Goal: Information Seeking & Learning: Learn about a topic

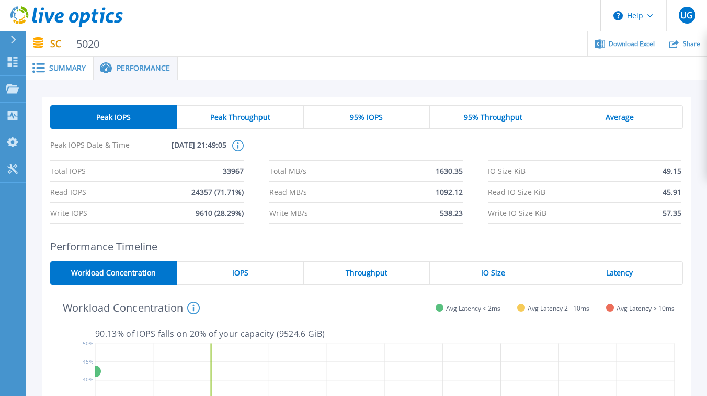
scroll to position [39, 0]
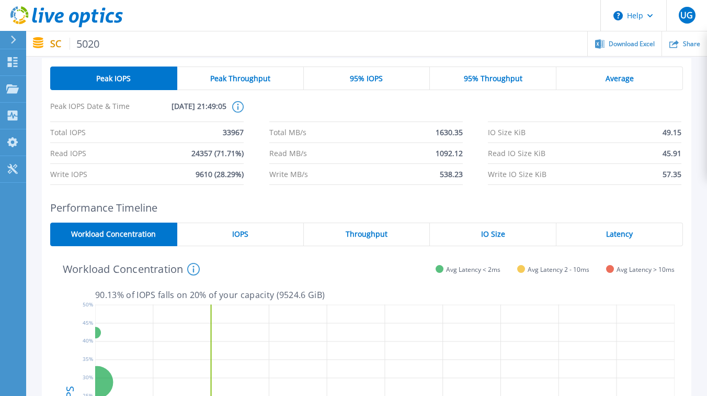
click at [260, 72] on div "Peak Throughput" at bounding box center [240, 78] width 127 height 24
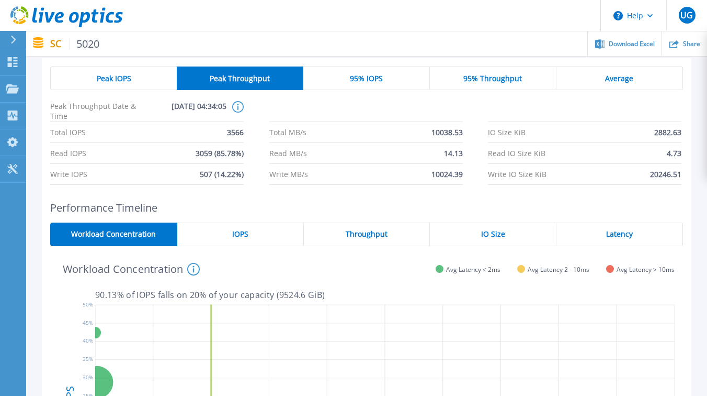
click at [131, 74] on div "Peak IOPS" at bounding box center [113, 78] width 127 height 24
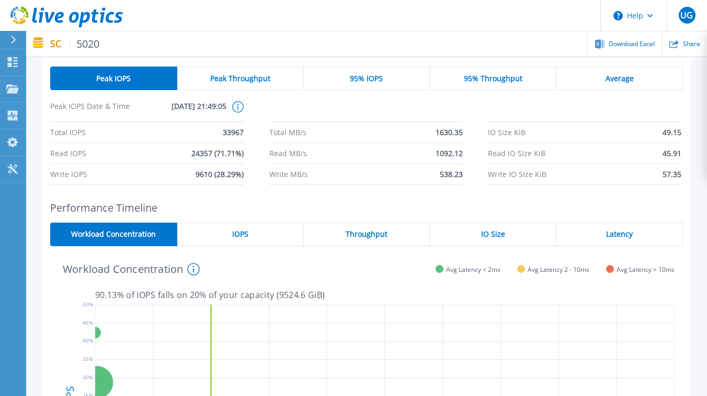
click at [254, 76] on span "Peak Throughput" at bounding box center [240, 78] width 60 height 8
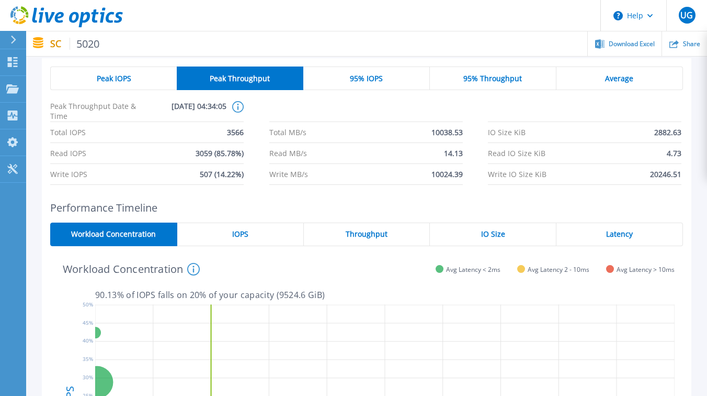
click at [129, 76] on span "Peak IOPS" at bounding box center [114, 78] width 35 height 8
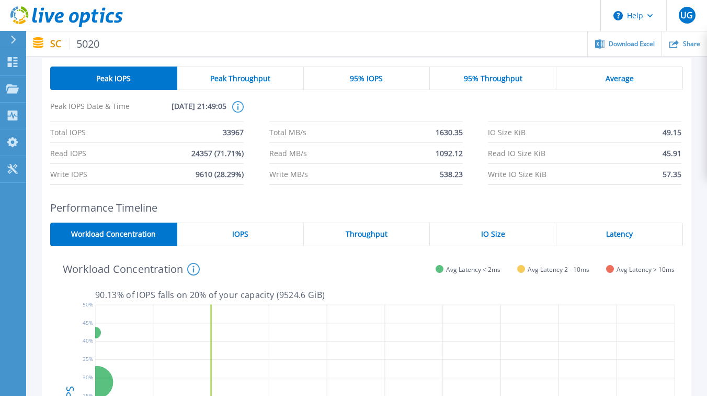
click at [387, 76] on div "95% IOPS" at bounding box center [367, 78] width 127 height 24
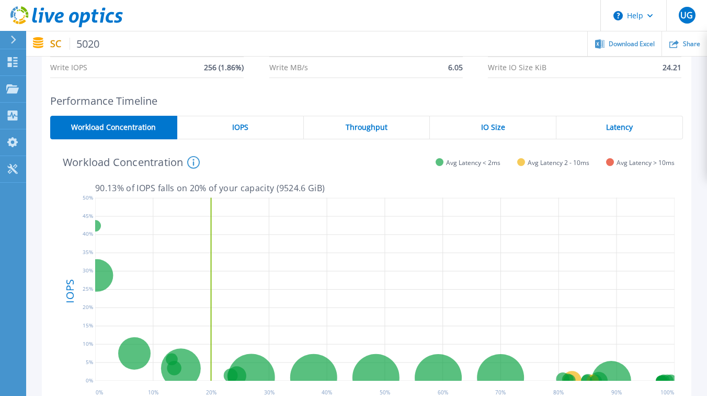
scroll to position [145, 0]
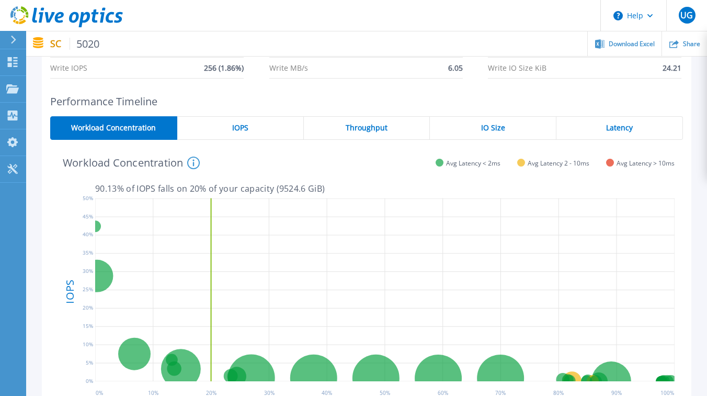
click at [611, 129] on span "Latency" at bounding box center [619, 127] width 27 height 8
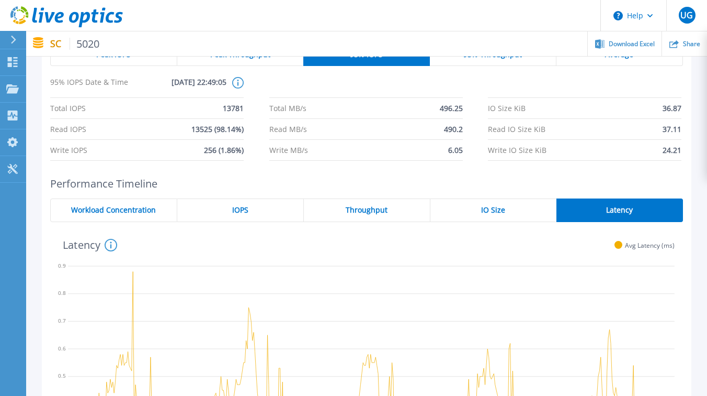
scroll to position [14, 0]
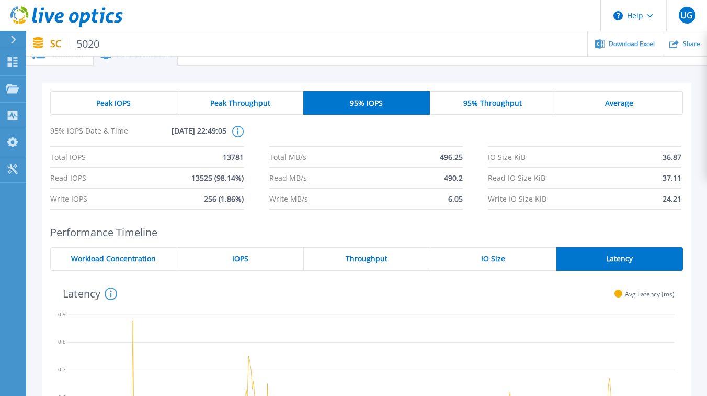
click at [493, 259] on span "IO Size" at bounding box center [493, 258] width 24 height 8
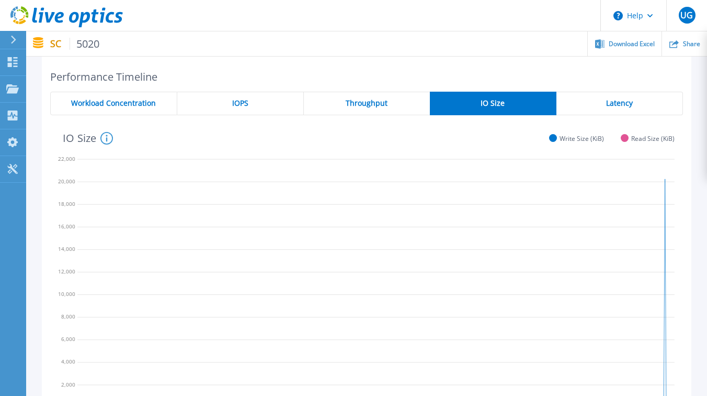
scroll to position [166, 0]
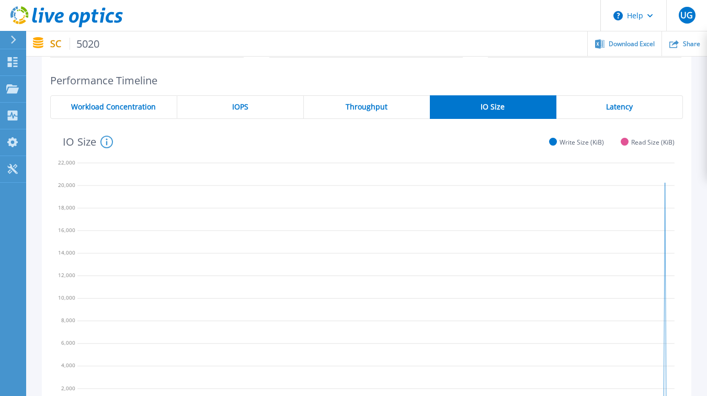
click at [385, 104] on span "Throughput" at bounding box center [367, 107] width 42 height 8
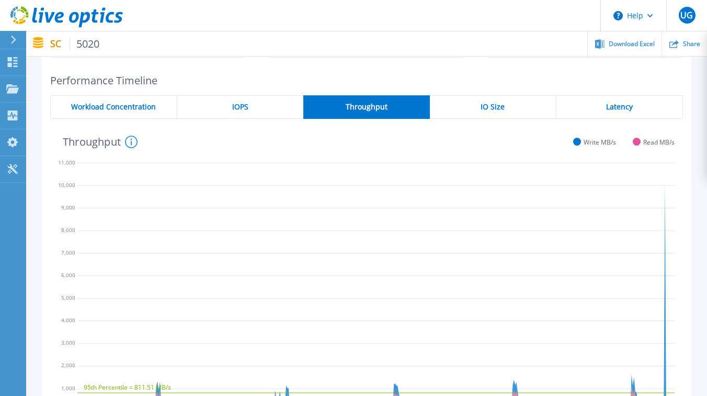
click at [263, 103] on div "IOPS" at bounding box center [240, 107] width 126 height 24
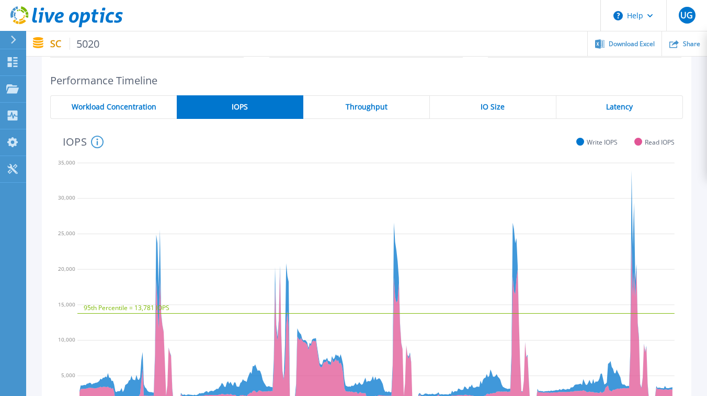
click at [136, 109] on span "Workload Concentration" at bounding box center [114, 107] width 85 height 8
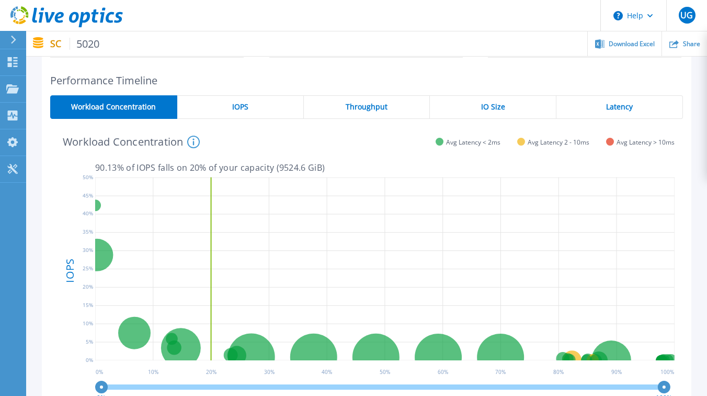
click at [261, 109] on div "IOPS" at bounding box center [240, 107] width 127 height 24
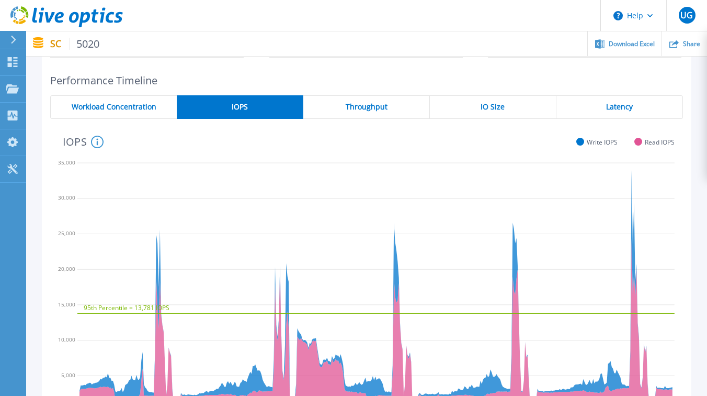
click at [155, 114] on div "Workload Concentration" at bounding box center [113, 107] width 127 height 24
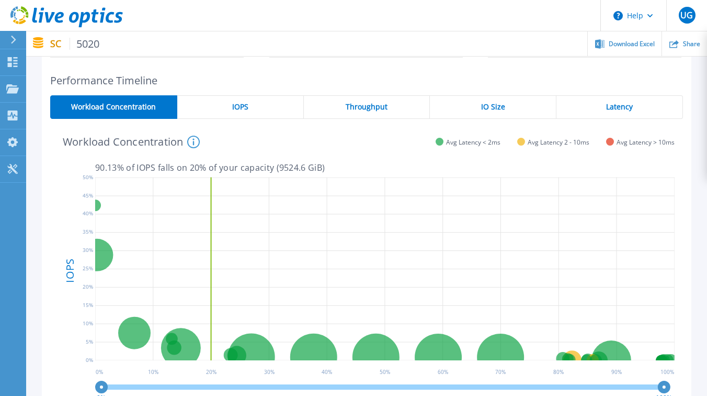
click at [511, 103] on div "IO Size" at bounding box center [493, 107] width 127 height 24
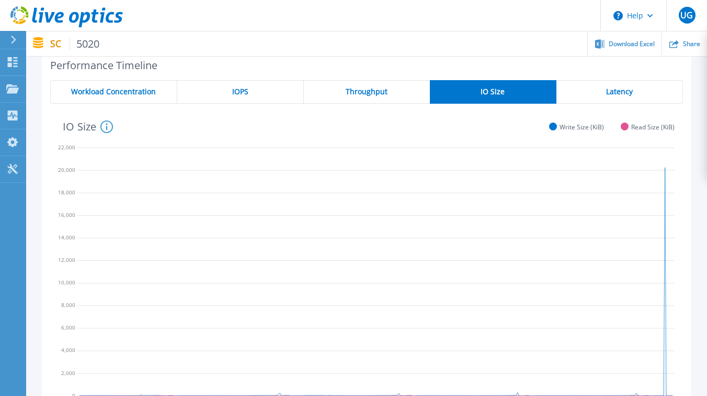
scroll to position [29, 0]
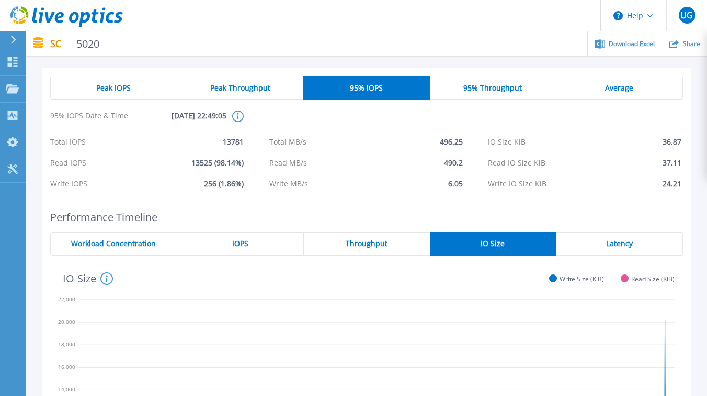
click at [375, 252] on div "Throughput" at bounding box center [367, 244] width 126 height 24
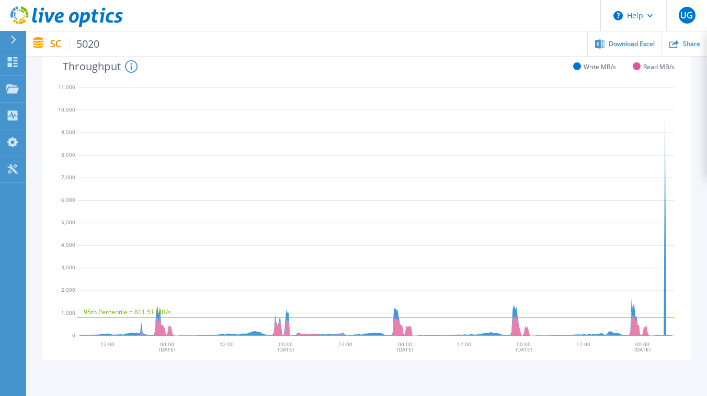
scroll to position [0, 0]
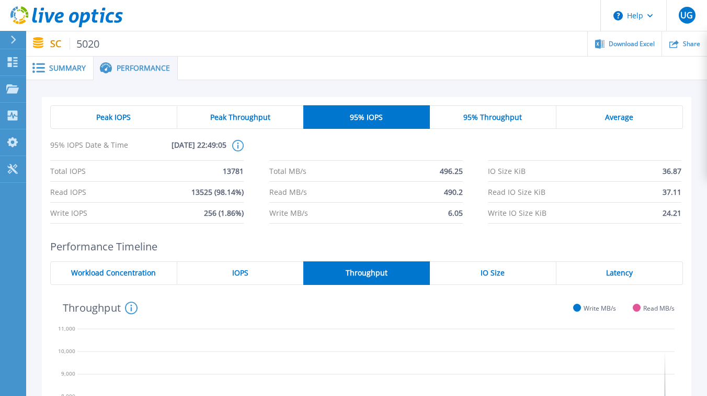
click at [260, 277] on div "IOPS" at bounding box center [240, 273] width 126 height 24
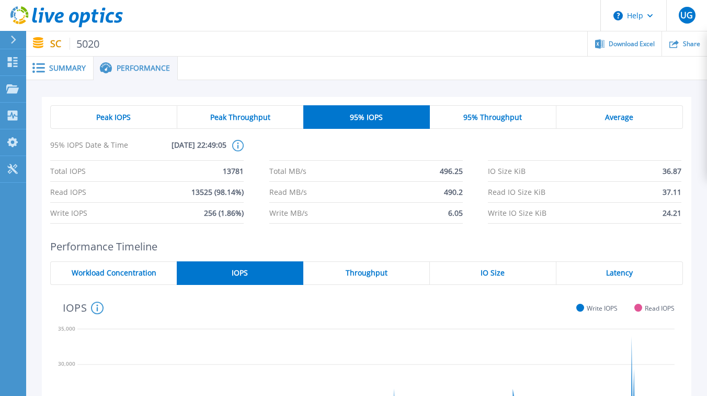
click at [152, 266] on div "Workload Concentration" at bounding box center [113, 273] width 127 height 24
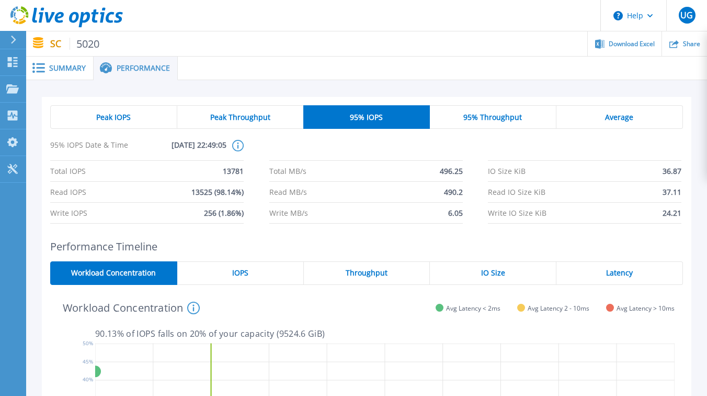
click at [110, 113] on span "Peak IOPS" at bounding box center [113, 117] width 35 height 8
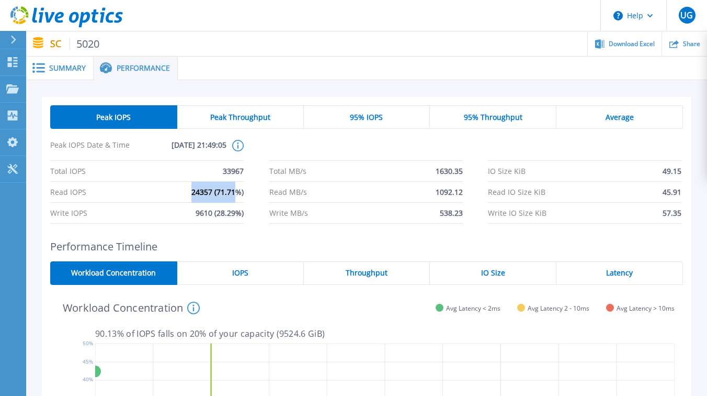
drag, startPoint x: 194, startPoint y: 191, endPoint x: 234, endPoint y: 192, distance: 40.8
click at [234, 192] on span "24357 (71.71%)" at bounding box center [217, 192] width 52 height 20
click at [256, 193] on div "Total IOPS 33967 Total MB/s 1630.35 IO Size KiB 49.15 Read IOPS 24357 (71.71%) …" at bounding box center [366, 192] width 633 height 63
drag, startPoint x: 187, startPoint y: 190, endPoint x: 235, endPoint y: 190, distance: 48.1
click at [235, 190] on li "Read IOPS 24357 (71.71%)" at bounding box center [147, 192] width 194 height 21
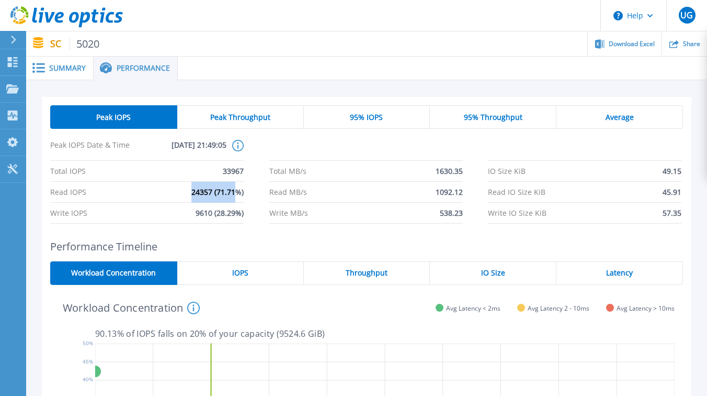
click at [254, 193] on div "Total IOPS 33967 Total MB/s 1630.35 IO Size KiB 49.15 Read IOPS 24357 (71.71%) …" at bounding box center [366, 192] width 633 height 63
drag, startPoint x: 198, startPoint y: 215, endPoint x: 236, endPoint y: 216, distance: 38.2
click at [235, 216] on span "9610 (28.29%)" at bounding box center [220, 212] width 48 height 20
drag, startPoint x: 207, startPoint y: 213, endPoint x: 241, endPoint y: 219, distance: 34.5
click at [241, 219] on span "9610 (28.29%)" at bounding box center [220, 212] width 48 height 20
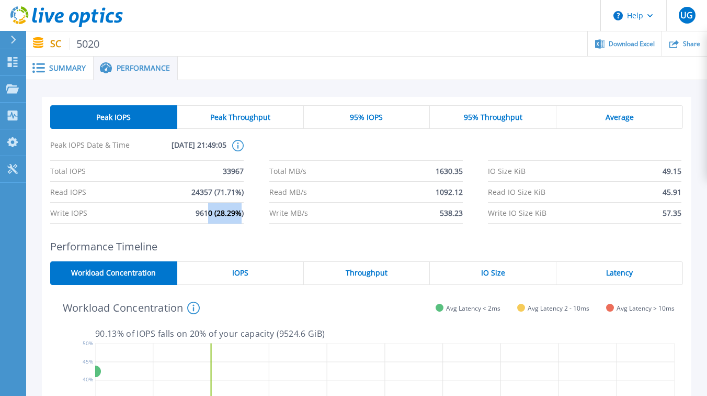
click at [273, 222] on span "Write MB/s" at bounding box center [288, 212] width 39 height 20
drag, startPoint x: 223, startPoint y: 171, endPoint x: 250, endPoint y: 174, distance: 26.9
click at [250, 174] on div "Total IOPS 33967 Total MB/s 1630.35 IO Size KiB 49.15 Read IOPS 24357 (71.71%) …" at bounding box center [366, 192] width 633 height 63
click at [260, 175] on div "Total IOPS 33967 Total MB/s 1630.35 IO Size KiB 49.15 Read IOPS 24357 (71.71%) …" at bounding box center [366, 192] width 633 height 63
drag, startPoint x: 214, startPoint y: 170, endPoint x: 237, endPoint y: 172, distance: 23.1
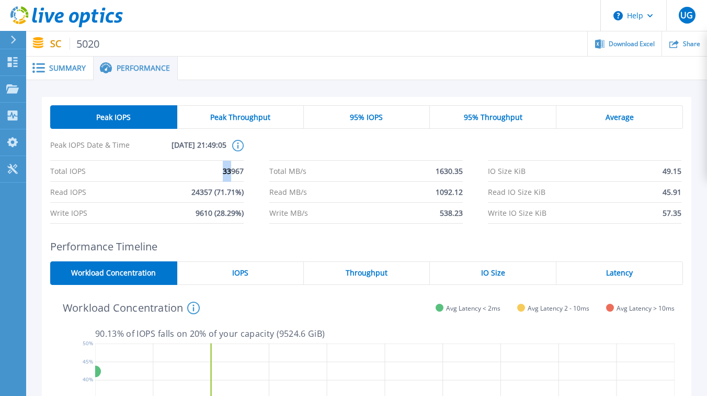
click at [236, 172] on li "Total IOPS 33967" at bounding box center [147, 171] width 194 height 21
click at [263, 174] on div "Total IOPS 33967 Total MB/s 1630.35 IO Size KiB 49.15 Read IOPS 24357 (71.71%) …" at bounding box center [366, 192] width 633 height 63
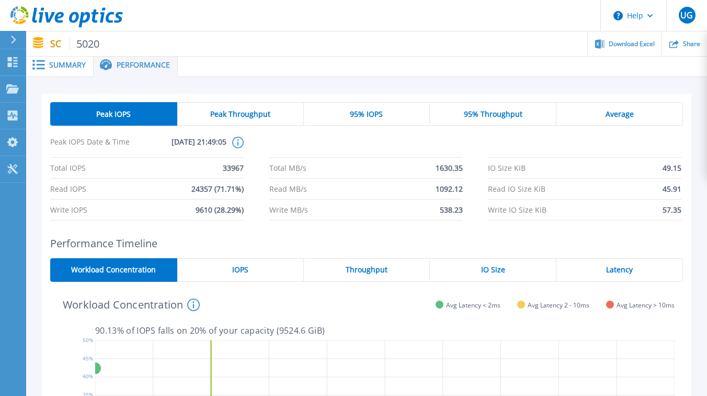
scroll to position [25, 0]
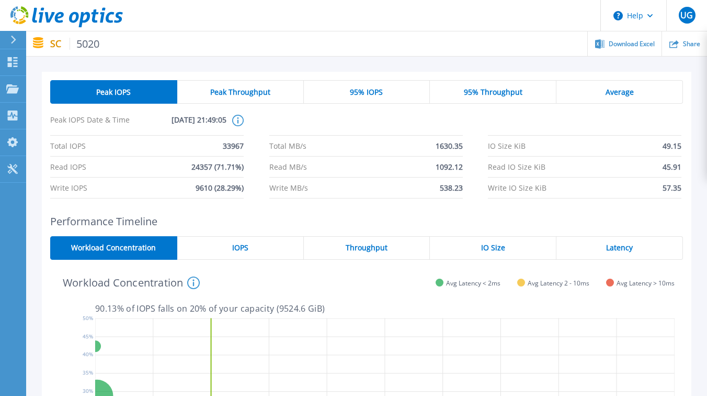
click at [250, 247] on div "IOPS" at bounding box center [240, 248] width 127 height 24
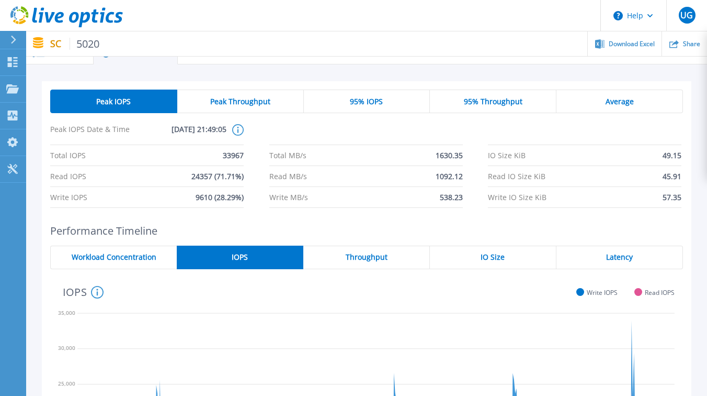
scroll to position [0, 0]
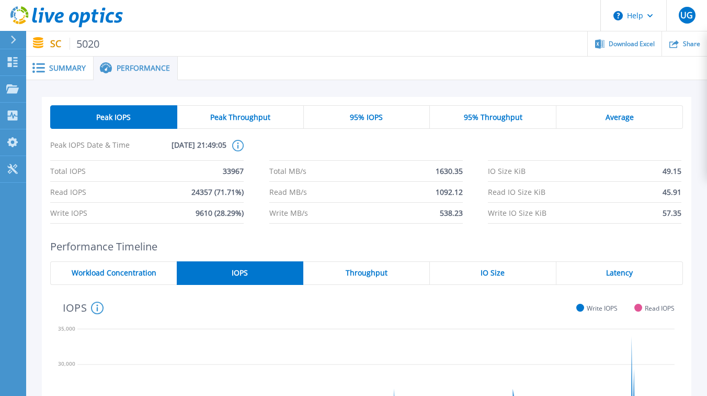
click at [261, 124] on div "Peak Throughput" at bounding box center [240, 117] width 127 height 24
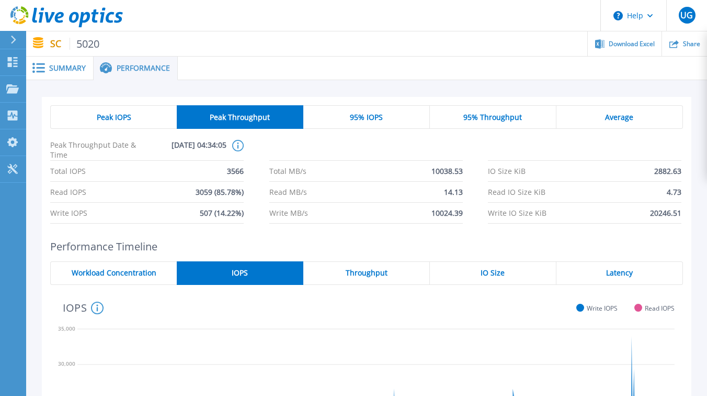
click at [371, 279] on div "Throughput" at bounding box center [366, 273] width 127 height 24
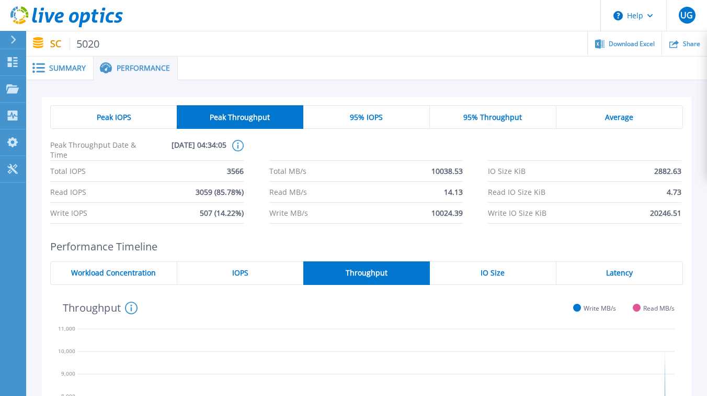
click at [278, 272] on div "IOPS" at bounding box center [240, 273] width 126 height 24
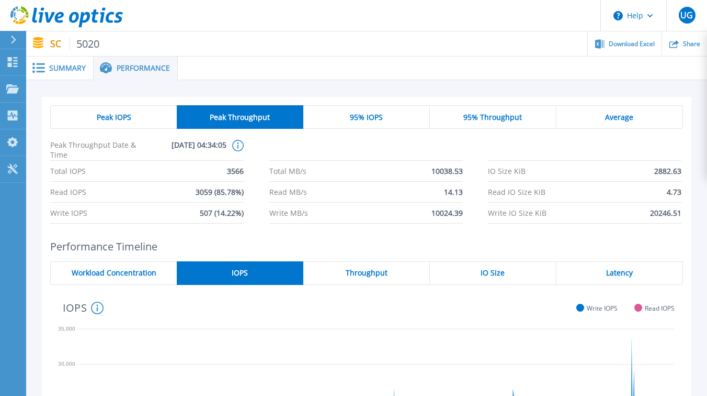
click at [363, 116] on span "95% IOPS" at bounding box center [366, 117] width 33 height 8
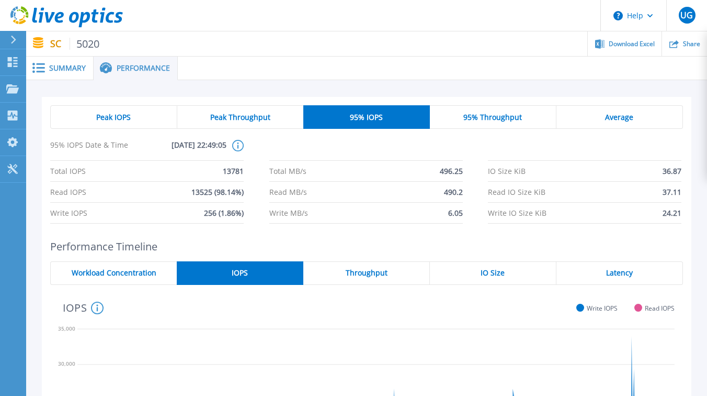
click at [472, 115] on span "95% Throughput" at bounding box center [493, 117] width 59 height 8
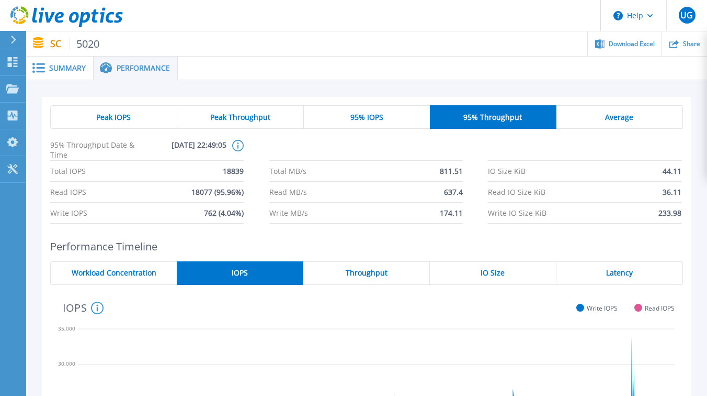
click at [607, 117] on span "Average" at bounding box center [619, 117] width 28 height 8
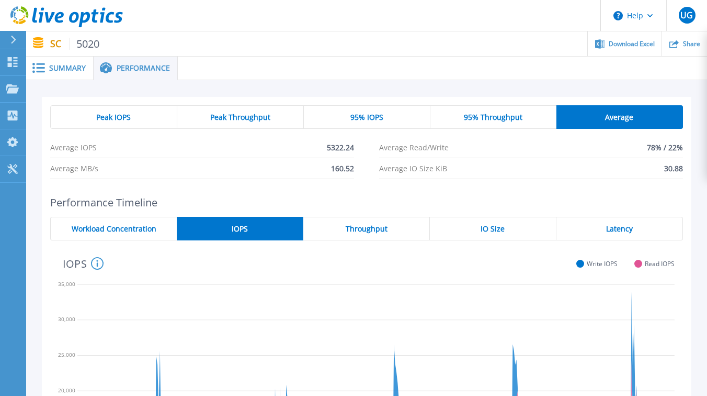
click at [139, 235] on div "Workload Concentration" at bounding box center [113, 229] width 127 height 24
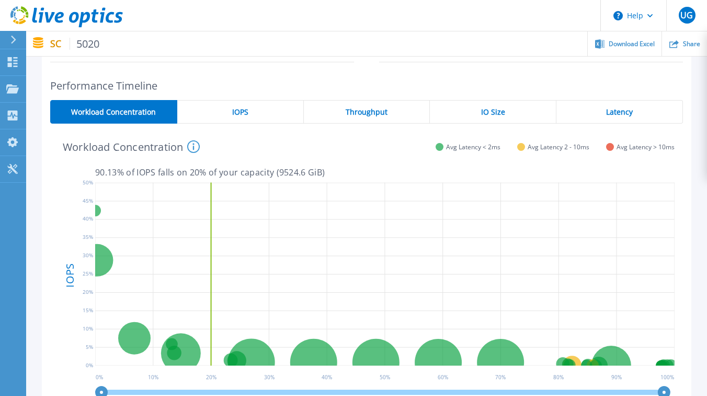
scroll to position [98, 0]
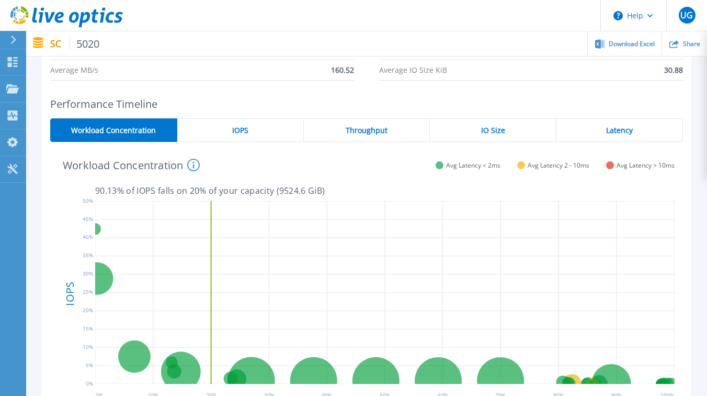
click at [254, 139] on div "IOPS" at bounding box center [240, 130] width 127 height 24
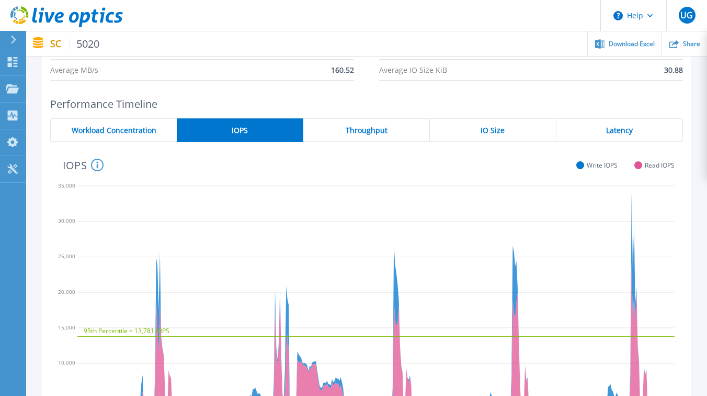
click at [367, 130] on span "Throughput" at bounding box center [367, 130] width 42 height 8
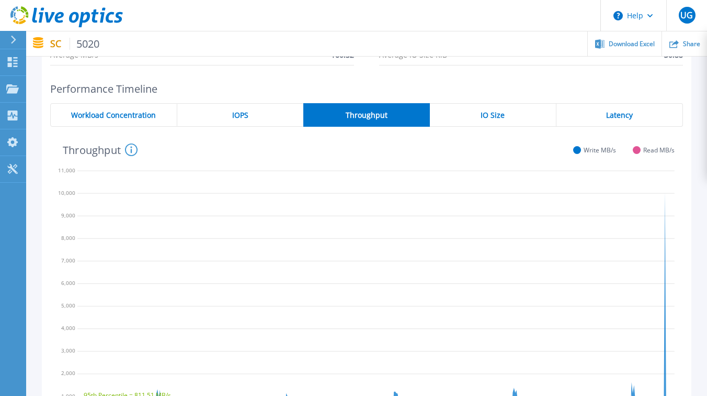
scroll to position [94, 0]
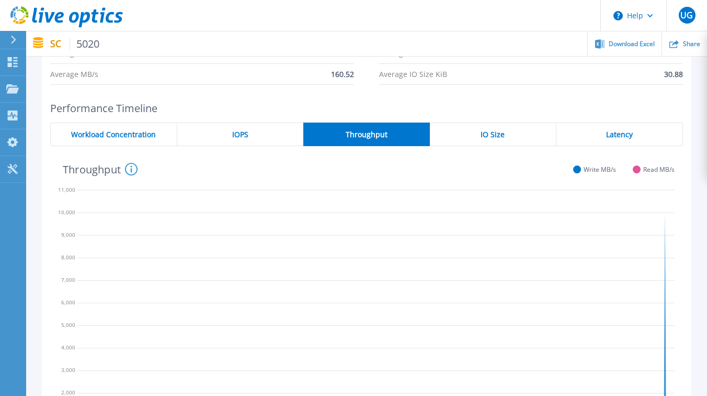
click at [485, 141] on div "IO Size" at bounding box center [493, 134] width 127 height 24
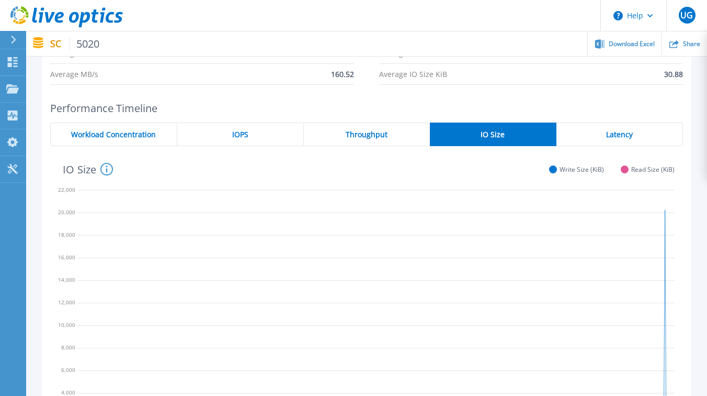
click at [604, 140] on div "Latency" at bounding box center [620, 134] width 127 height 24
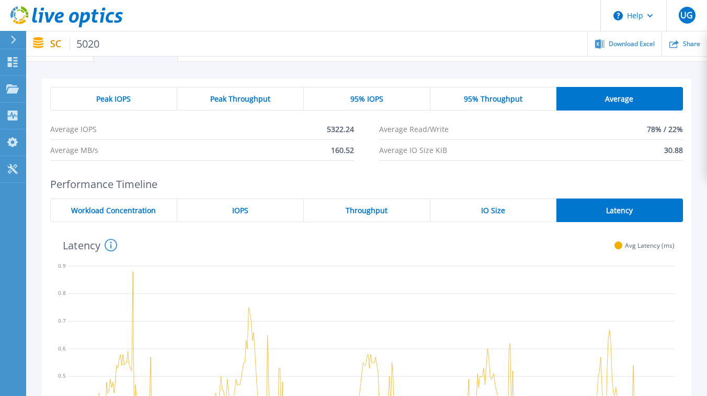
scroll to position [0, 0]
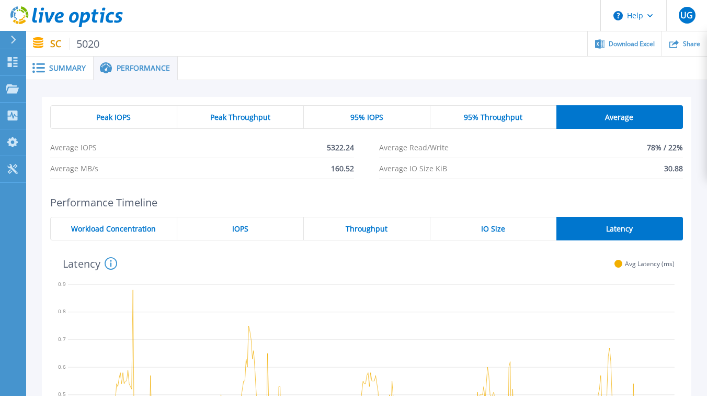
click at [483, 117] on span "95% Throughput" at bounding box center [493, 117] width 59 height 8
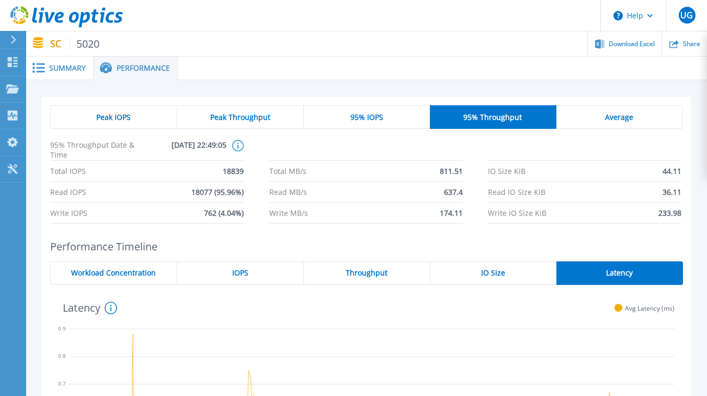
click at [378, 114] on span "95% IOPS" at bounding box center [367, 117] width 33 height 8
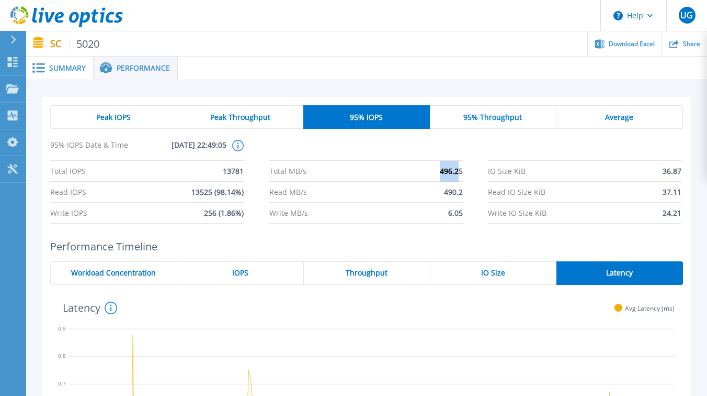
drag, startPoint x: 441, startPoint y: 172, endPoint x: 459, endPoint y: 172, distance: 18.8
click at [458, 172] on span "496.25" at bounding box center [451, 171] width 23 height 20
click at [477, 172] on div "Total IOPS 13781 Total MB/s 496.25 IO Size KiB 36.87 Read IOPS 13525 (98.14%) R…" at bounding box center [366, 192] width 633 height 63
drag, startPoint x: 426, startPoint y: 171, endPoint x: 469, endPoint y: 170, distance: 42.4
click at [466, 171] on div "Total IOPS 13781 Total MB/s 496.25 IO Size KiB 36.87 Read IOPS 13525 (98.14%) R…" at bounding box center [366, 192] width 633 height 63
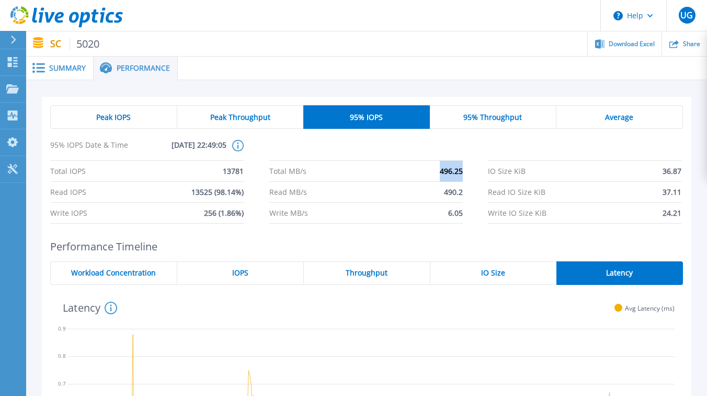
click at [473, 175] on div "Total IOPS 13781 Total MB/s 496.25 IO Size KiB 36.87 Read IOPS 13525 (98.14%) R…" at bounding box center [366, 192] width 633 height 63
drag, startPoint x: 441, startPoint y: 172, endPoint x: 460, endPoint y: 172, distance: 19.9
click at [459, 172] on span "496.25" at bounding box center [451, 171] width 23 height 20
click at [467, 172] on div "Total IOPS 13781 Total MB/s 496.25 IO Size KiB 36.87 Read IOPS 13525 (98.14%) R…" at bounding box center [366, 192] width 633 height 63
drag, startPoint x: 437, startPoint y: 172, endPoint x: 465, endPoint y: 173, distance: 27.2
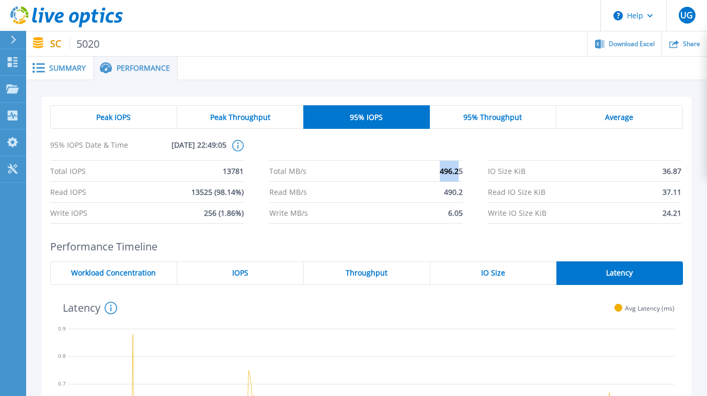
click at [463, 173] on div "Total IOPS 13781 Total MB/s 496.25 IO Size KiB 36.87 Read IOPS 13525 (98.14%) R…" at bounding box center [366, 192] width 633 height 63
click at [474, 173] on div "Total IOPS 13781 Total MB/s 496.25 IO Size KiB 36.87 Read IOPS 13525 (98.14%) R…" at bounding box center [366, 192] width 633 height 63
drag, startPoint x: 442, startPoint y: 173, endPoint x: 462, endPoint y: 172, distance: 19.9
click at [462, 172] on span "496.25" at bounding box center [451, 171] width 23 height 20
click at [471, 174] on div "Total IOPS 13781 Total MB/s 496.25 IO Size KiB 36.87 Read IOPS 13525 (98.14%) R…" at bounding box center [366, 192] width 633 height 63
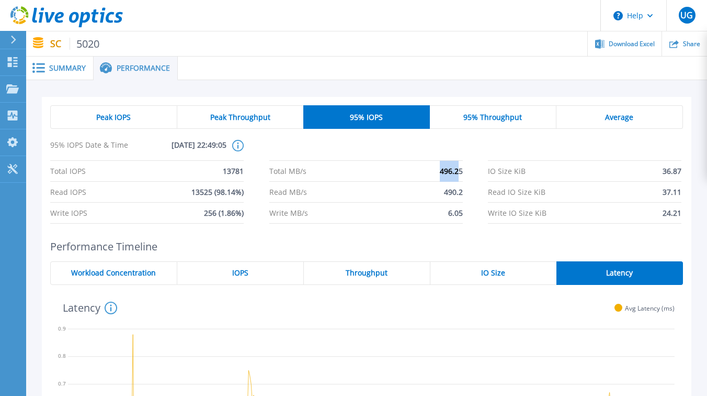
drag, startPoint x: 435, startPoint y: 172, endPoint x: 461, endPoint y: 172, distance: 26.2
click at [460, 172] on li "Total MB/s 496.25" at bounding box center [366, 171] width 194 height 21
click at [477, 172] on div "Total IOPS 13781 Total MB/s 496.25 IO Size KiB 36.87 Read IOPS 13525 (98.14%) R…" at bounding box center [366, 192] width 633 height 63
click at [262, 120] on span "Peak Throughput" at bounding box center [240, 117] width 60 height 8
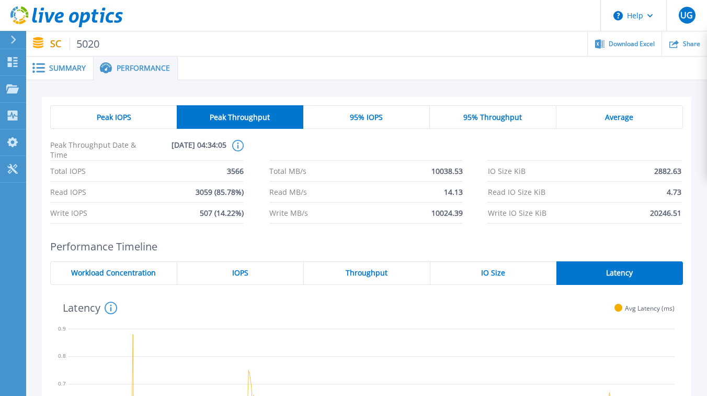
click at [119, 115] on span "Peak IOPS" at bounding box center [114, 117] width 35 height 8
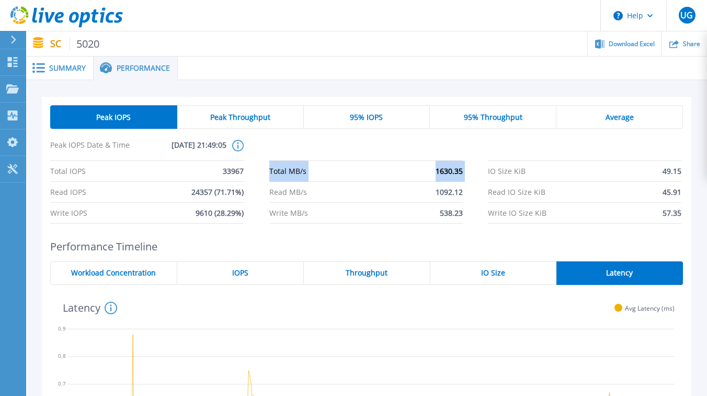
drag, startPoint x: 265, startPoint y: 170, endPoint x: 478, endPoint y: 177, distance: 213.1
click at [478, 177] on div "Total IOPS 33967 Total MB/s 1630.35 IO Size KiB 49.15 Read IOPS 24357 (71.71%) …" at bounding box center [366, 192] width 633 height 63
click at [530, 178] on li "IO Size KiB 49.15" at bounding box center [585, 171] width 194 height 21
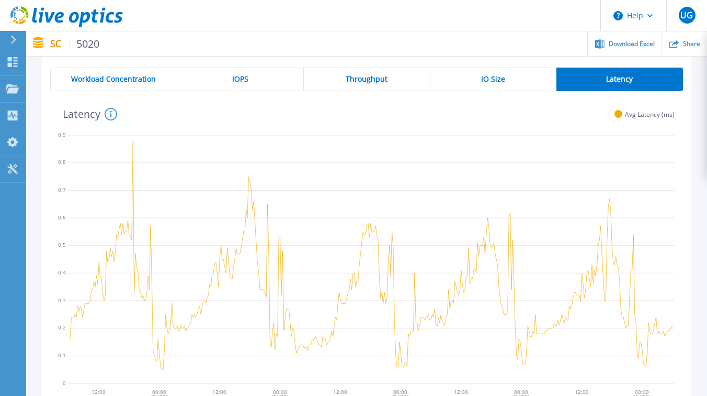
scroll to position [187, 0]
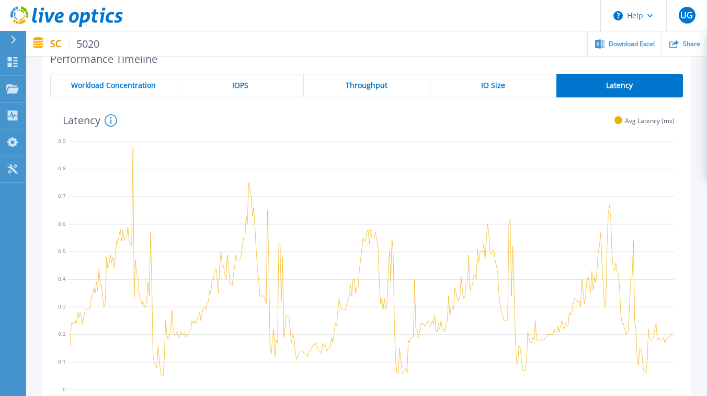
click at [369, 96] on div "Throughput" at bounding box center [367, 86] width 127 height 24
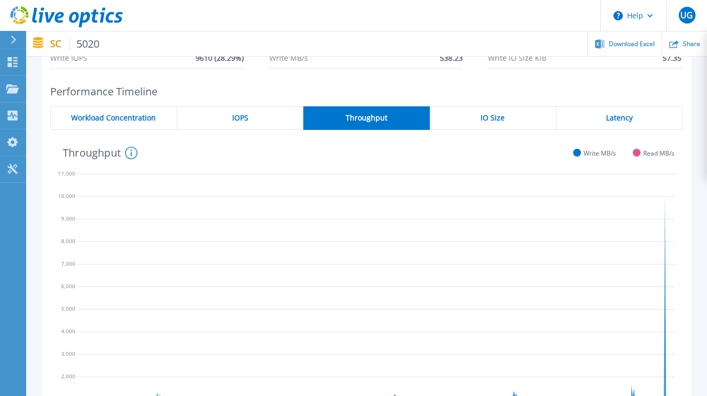
scroll to position [150, 0]
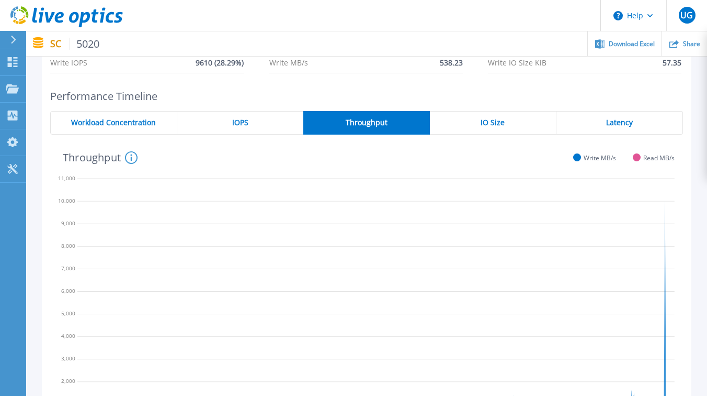
click at [244, 129] on div "IOPS" at bounding box center [240, 123] width 126 height 24
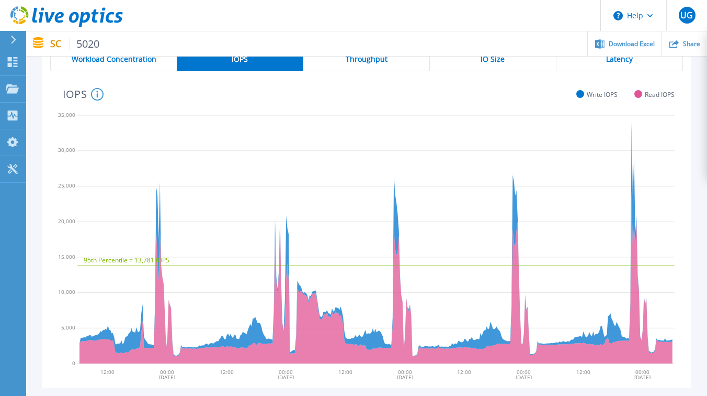
scroll to position [224, 0]
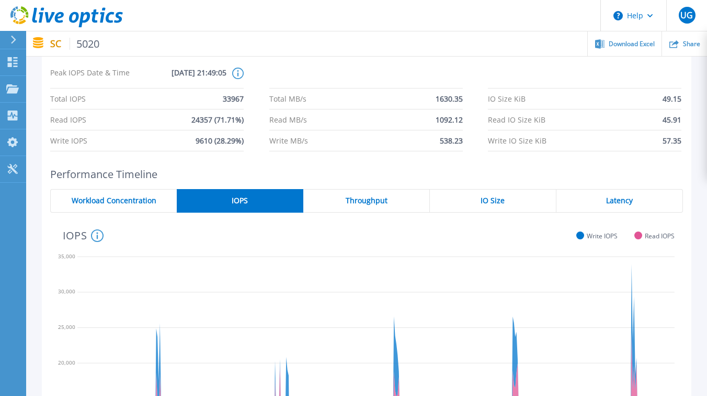
click at [366, 201] on span "Throughput" at bounding box center [367, 200] width 42 height 8
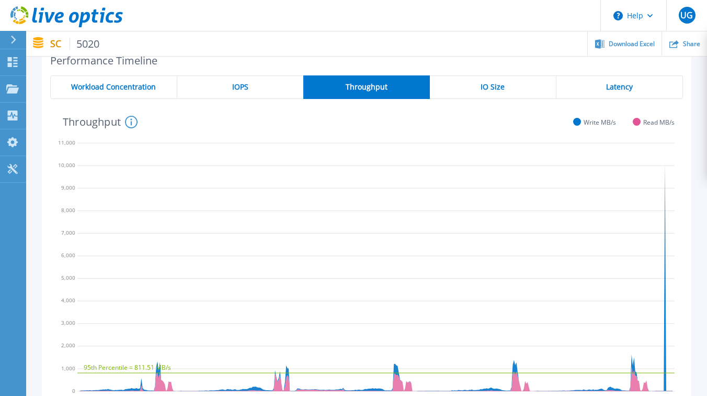
scroll to position [179, 0]
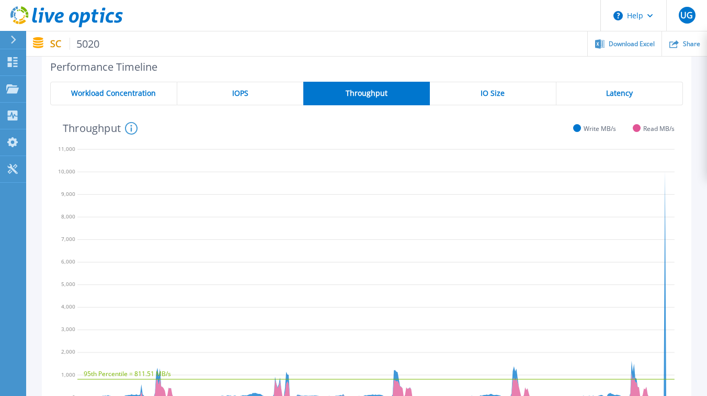
click at [253, 96] on div "IOPS" at bounding box center [240, 94] width 126 height 24
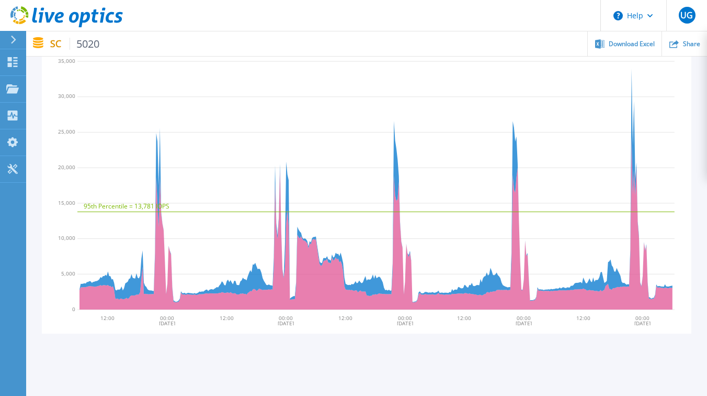
scroll to position [280, 0]
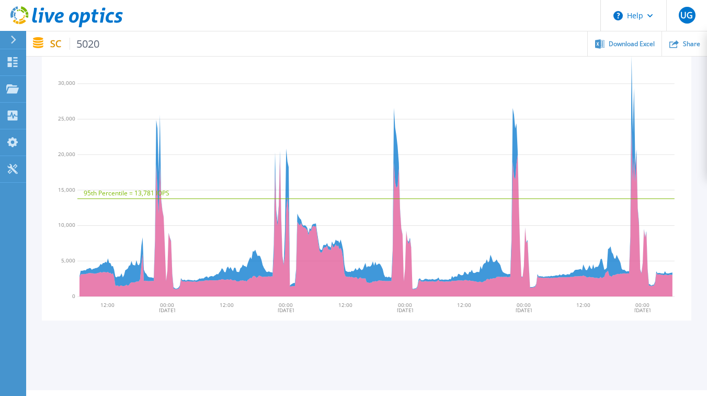
click at [488, 317] on div "Performance Timeline Workload Concentration IOPS Throughput IO Size Latency 95t…" at bounding box center [367, 140] width 650 height 360
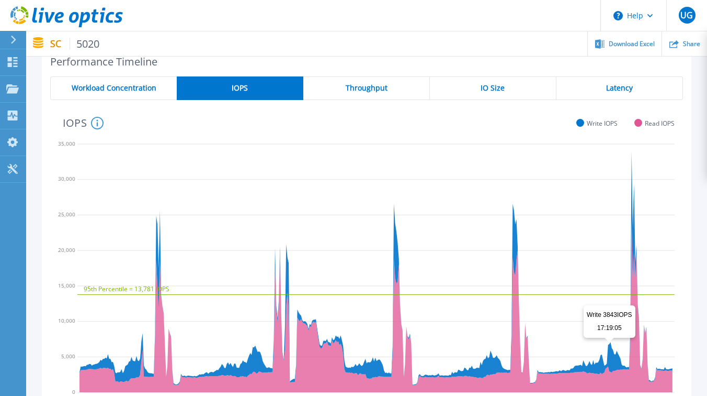
scroll to position [95, 0]
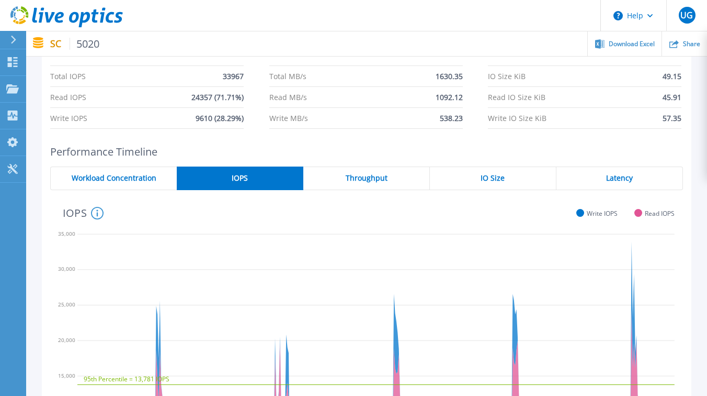
click at [396, 177] on div "Throughput" at bounding box center [366, 178] width 127 height 24
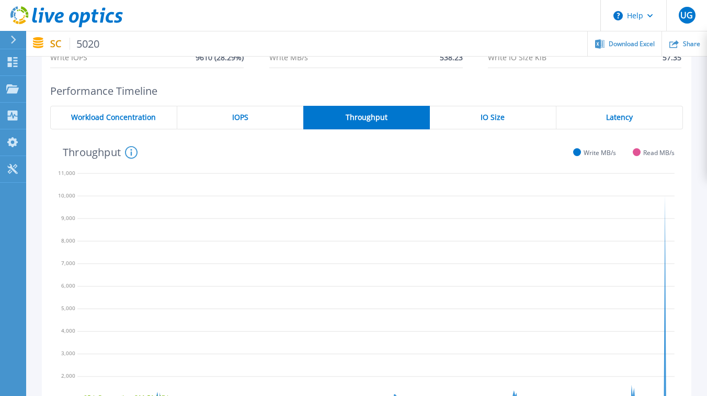
scroll to position [121, 0]
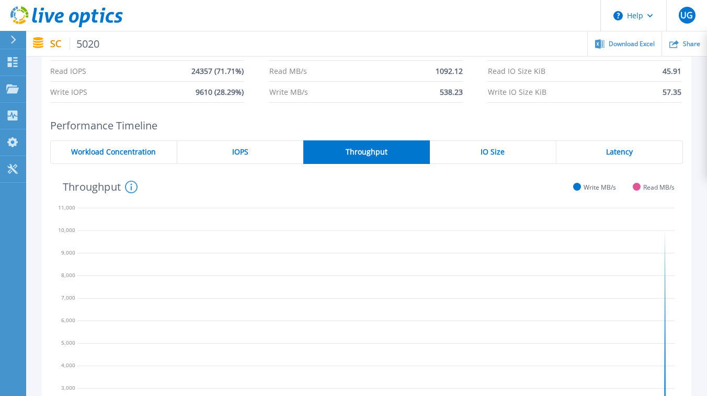
click at [254, 153] on div "IOPS" at bounding box center [240, 152] width 126 height 24
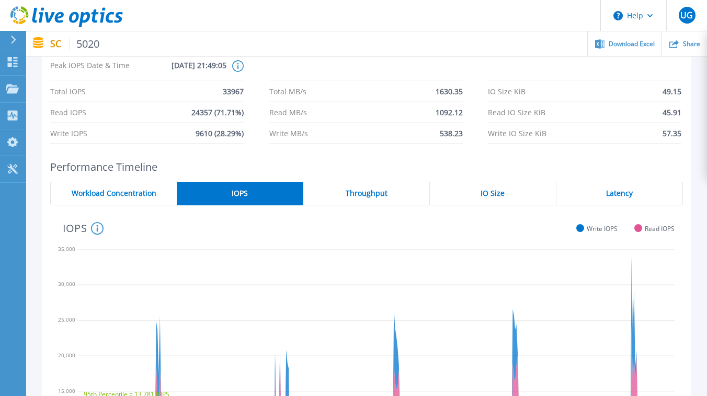
scroll to position [61, 0]
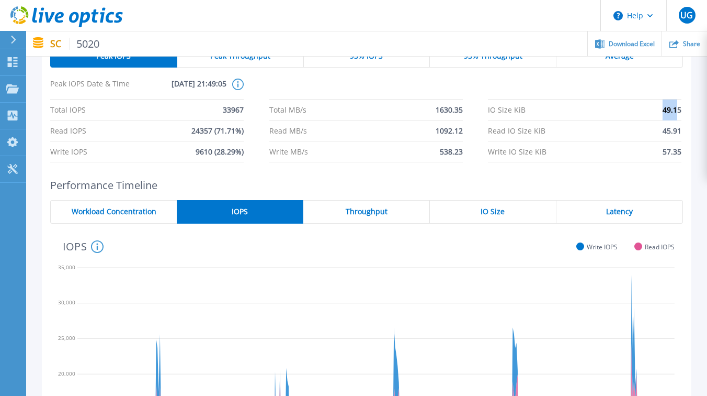
drag, startPoint x: 678, startPoint y: 114, endPoint x: 654, endPoint y: 114, distance: 23.5
click at [654, 114] on li "IO Size KiB 49.15" at bounding box center [585, 109] width 194 height 21
click at [680, 114] on span "49.15" at bounding box center [672, 109] width 19 height 20
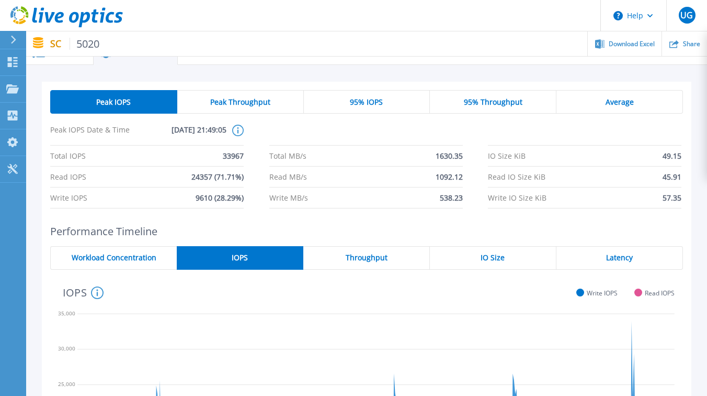
scroll to position [0, 0]
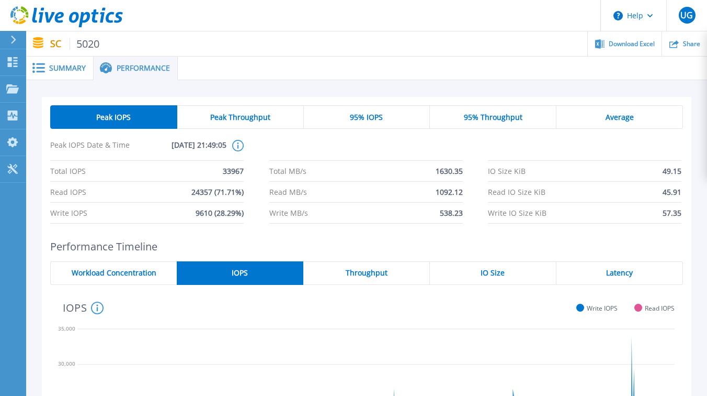
click at [263, 107] on div "Peak Throughput" at bounding box center [240, 117] width 127 height 24
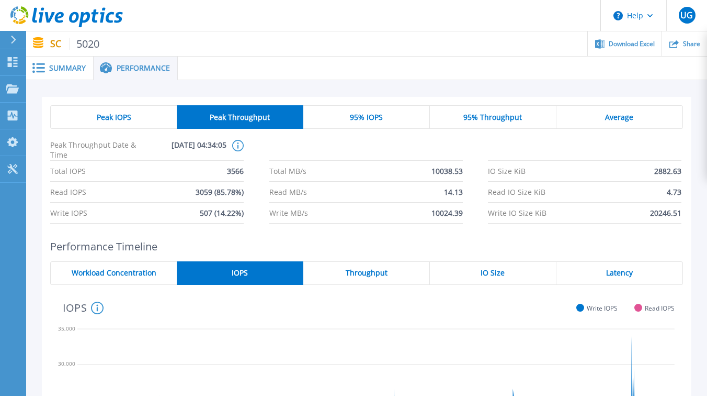
click at [385, 109] on div "95% IOPS" at bounding box center [366, 117] width 127 height 24
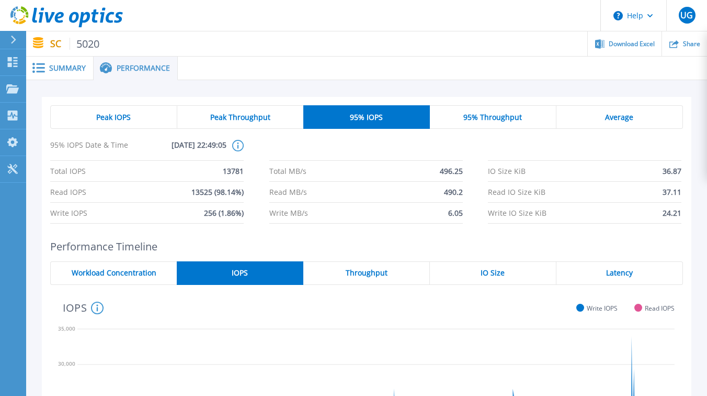
click at [503, 118] on span "95% Throughput" at bounding box center [493, 117] width 59 height 8
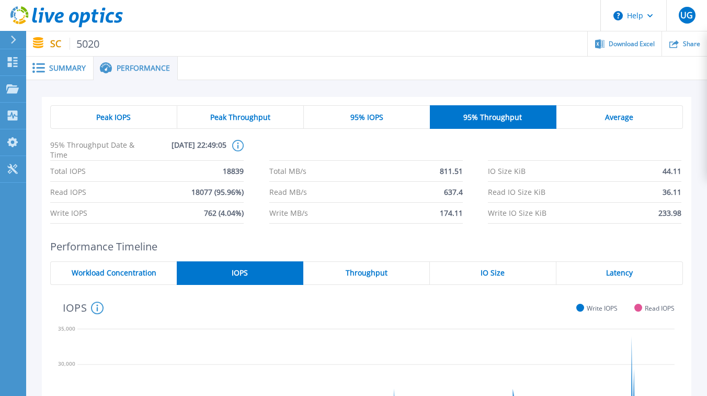
click at [621, 115] on span "Average" at bounding box center [619, 117] width 28 height 8
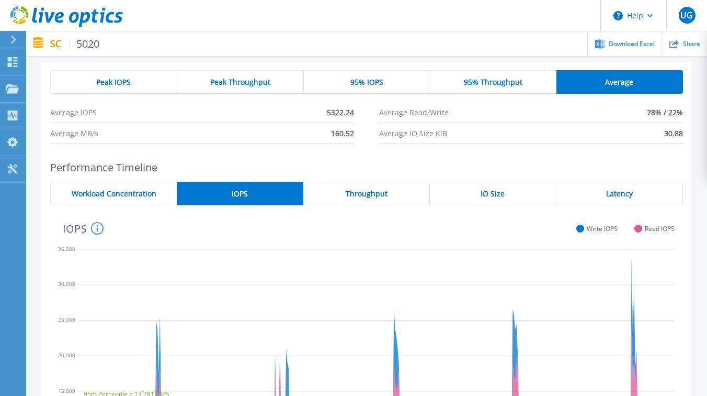
scroll to position [43, 0]
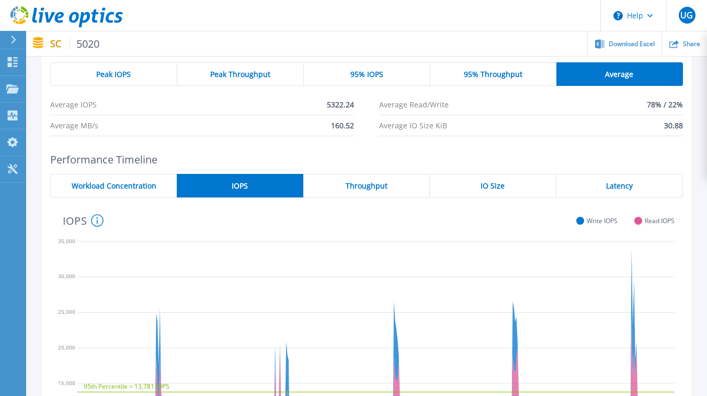
click at [378, 189] on span "Throughput" at bounding box center [367, 186] width 42 height 8
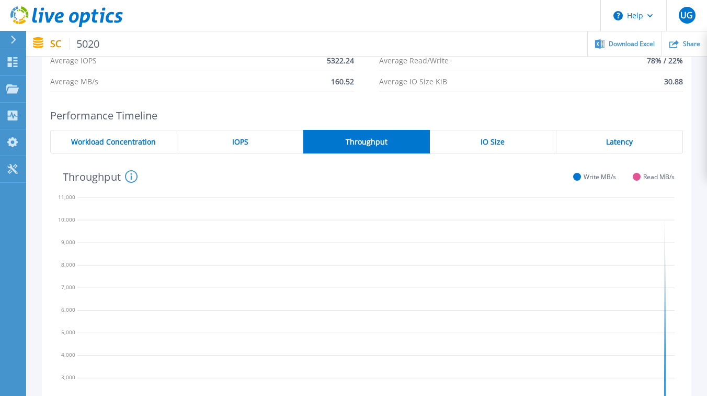
scroll to position [85, 0]
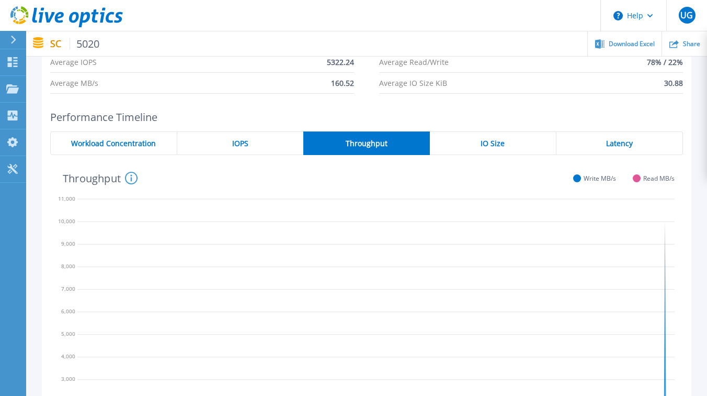
click at [493, 137] on div "IO Size" at bounding box center [493, 143] width 127 height 24
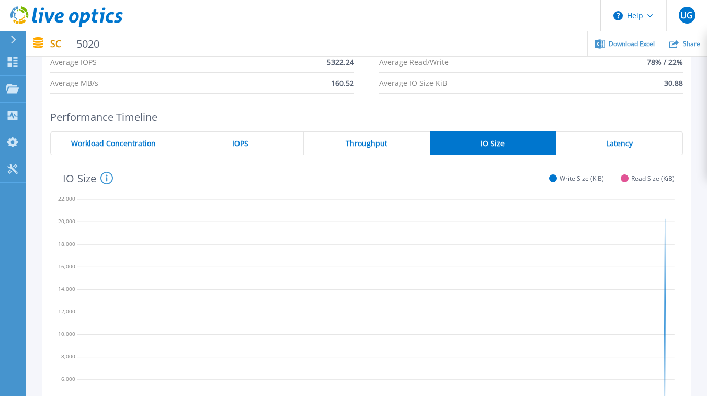
click at [578, 144] on div "Latency" at bounding box center [620, 143] width 127 height 24
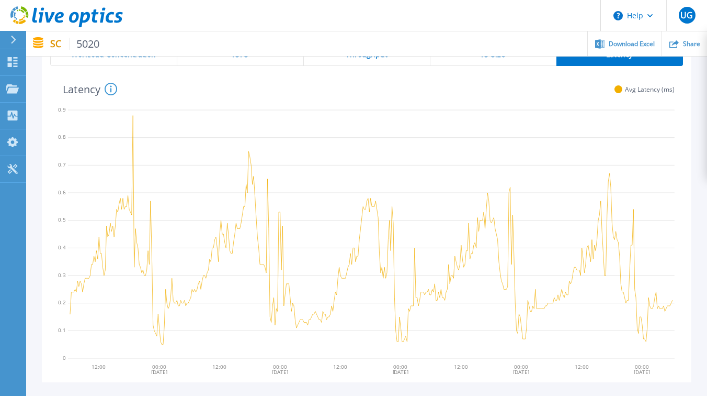
scroll to position [175, 0]
